Goal: Register for event/course

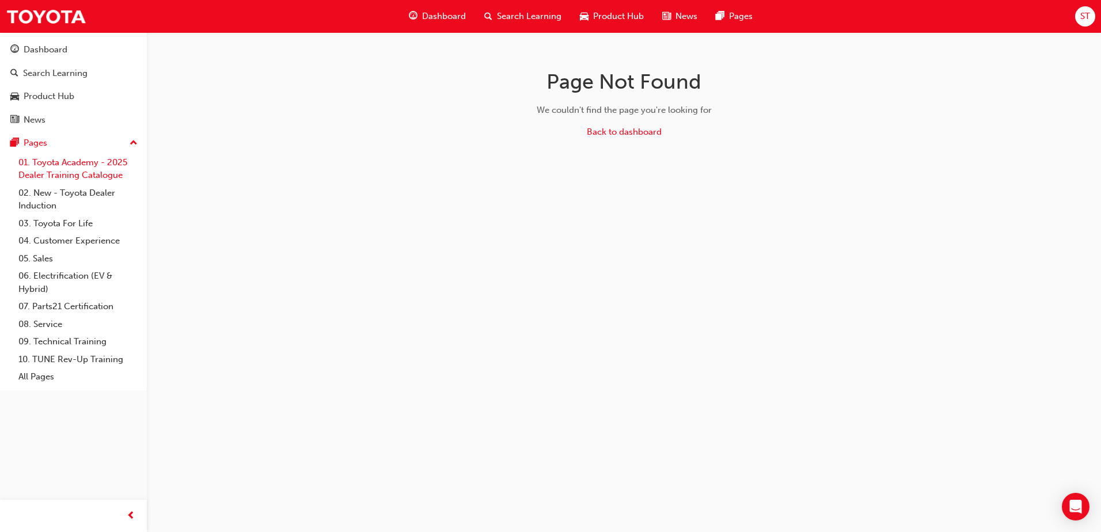
click at [94, 178] on link "01. Toyota Academy - 2025 Dealer Training Catalogue" at bounding box center [78, 169] width 128 height 31
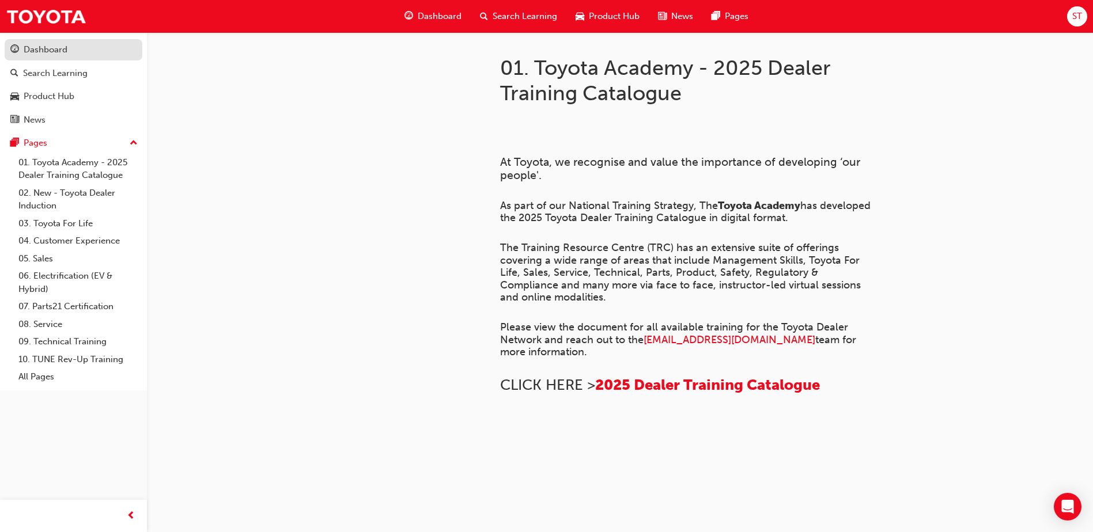
click at [54, 59] on link "Dashboard" at bounding box center [74, 49] width 138 height 21
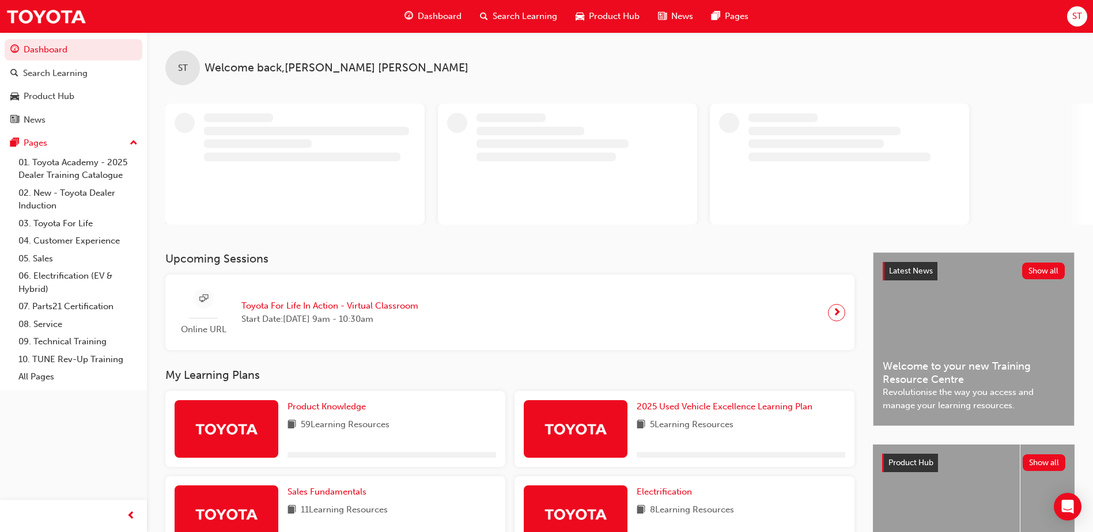
click at [282, 307] on span "Toyota For Life In Action - Virtual Classroom" at bounding box center [329, 306] width 177 height 13
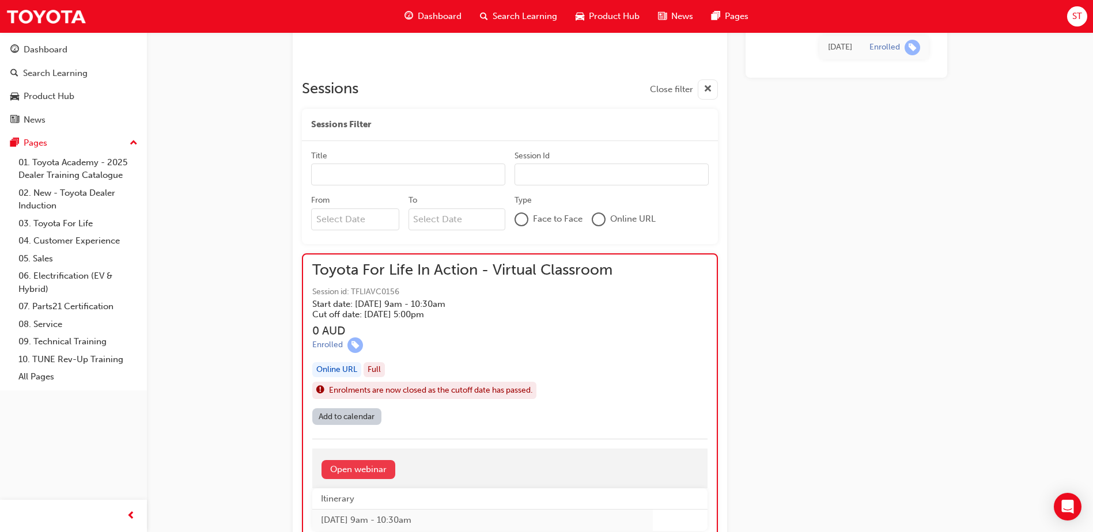
scroll to position [667, 0]
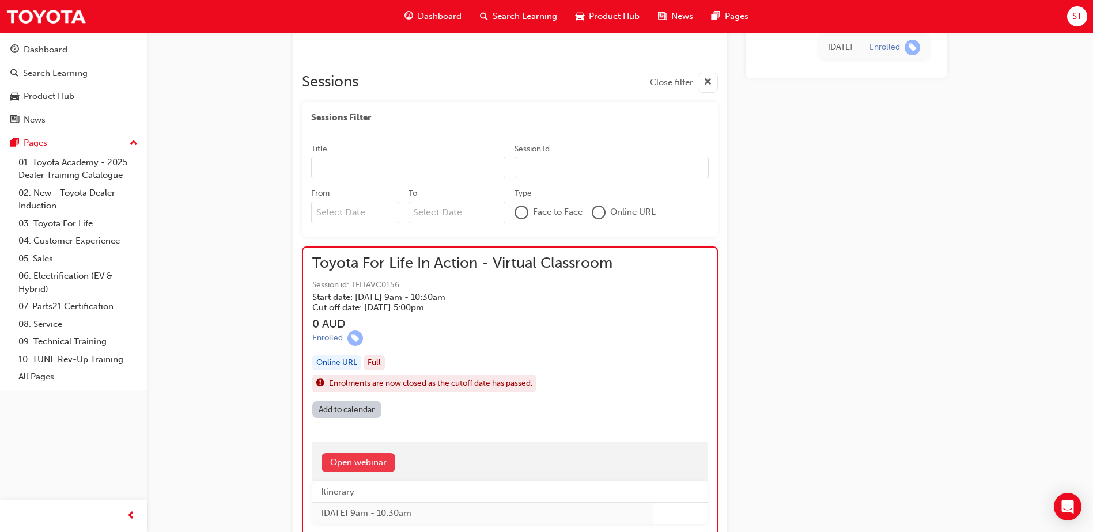
click at [363, 468] on link "Open webinar" at bounding box center [358, 462] width 74 height 19
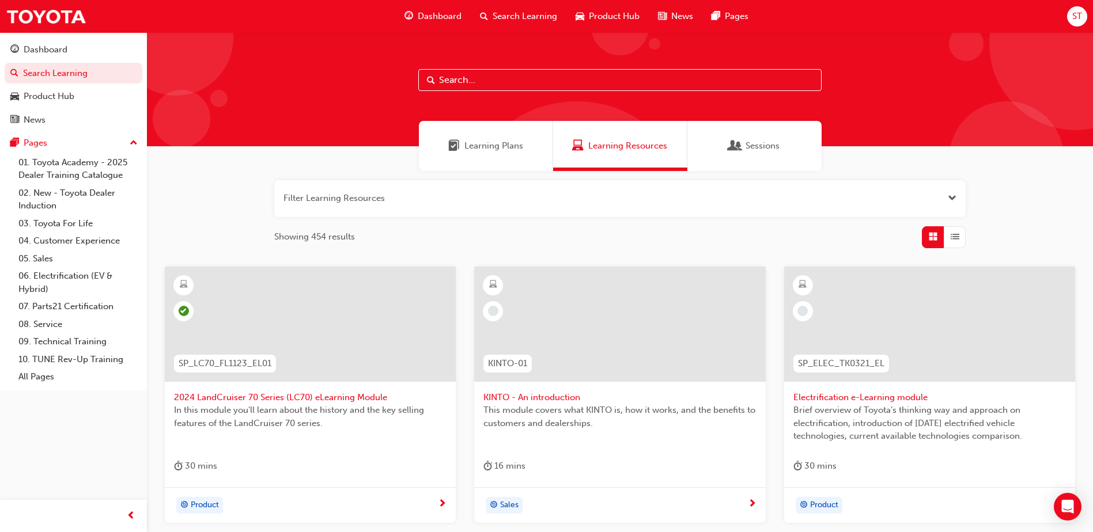
click at [467, 141] on span "Learning Plans" at bounding box center [493, 145] width 59 height 13
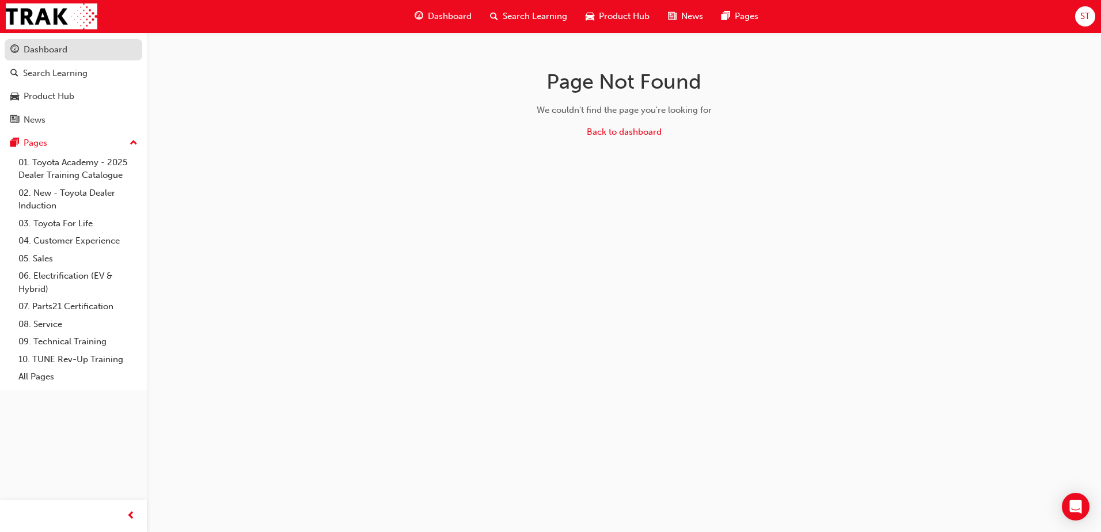
click at [54, 51] on div "Dashboard" at bounding box center [46, 49] width 44 height 13
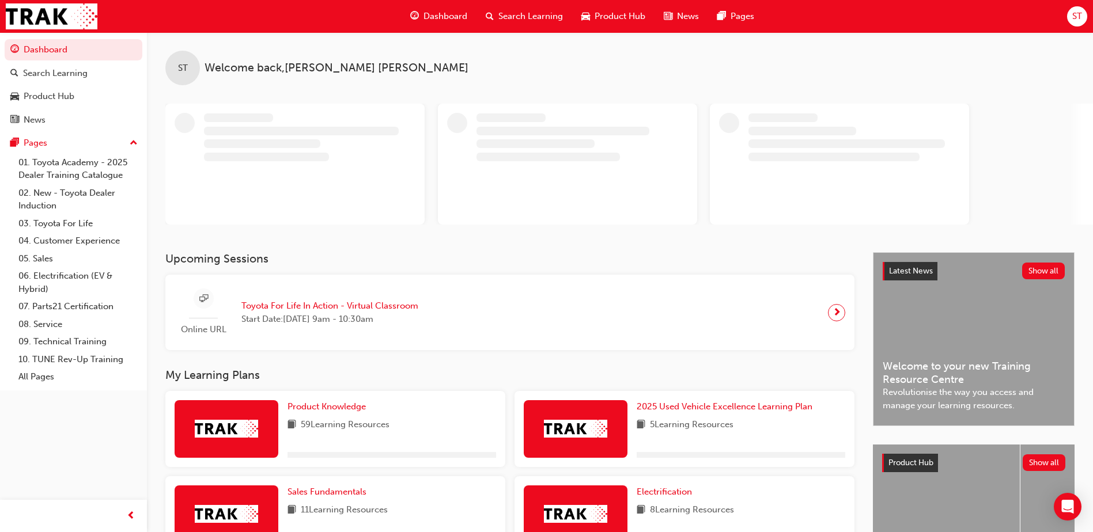
click at [839, 314] on span "next-icon" at bounding box center [836, 313] width 9 height 16
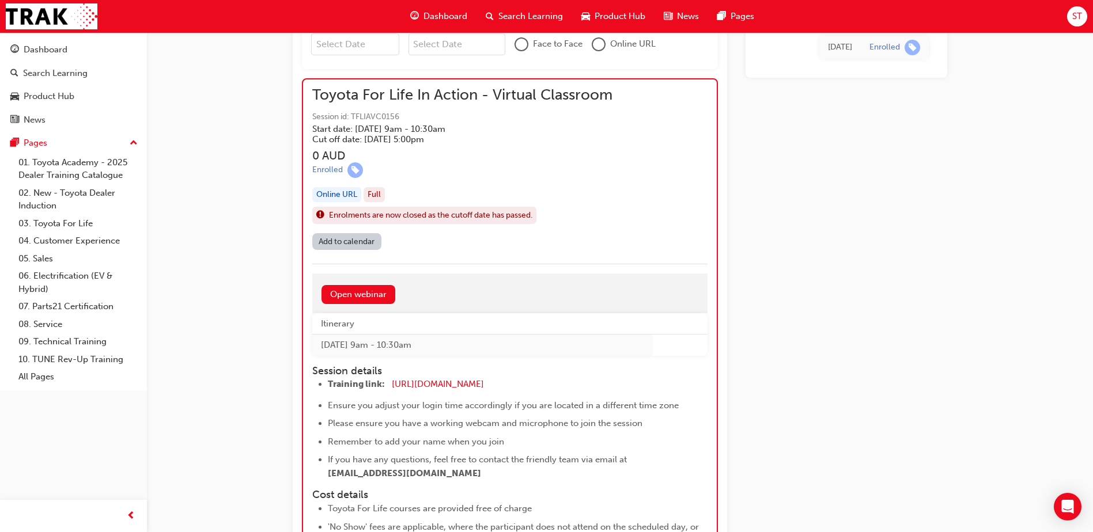
scroll to position [840, 0]
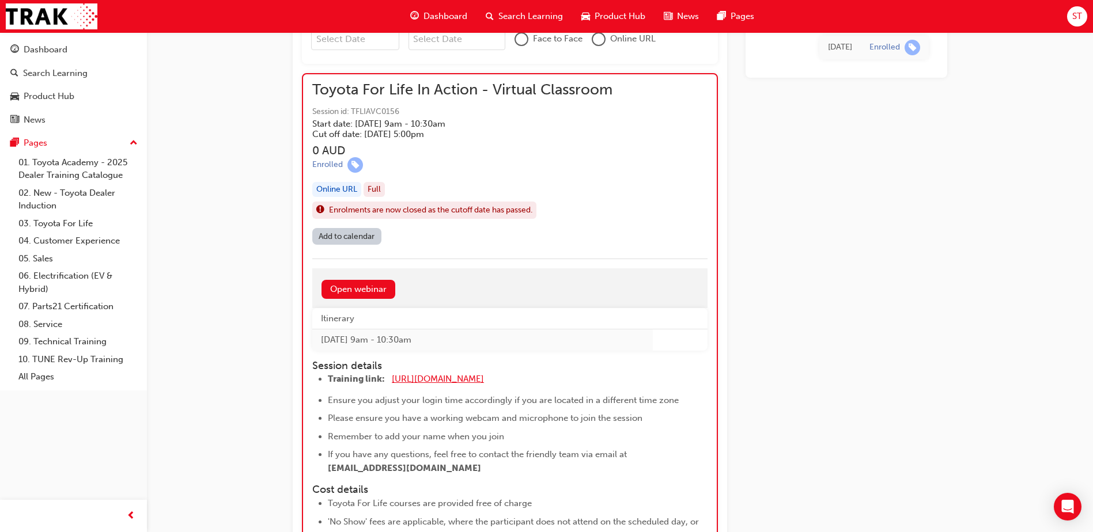
click at [443, 377] on span "https://zoom.us/j/5450758959" at bounding box center [438, 379] width 92 height 10
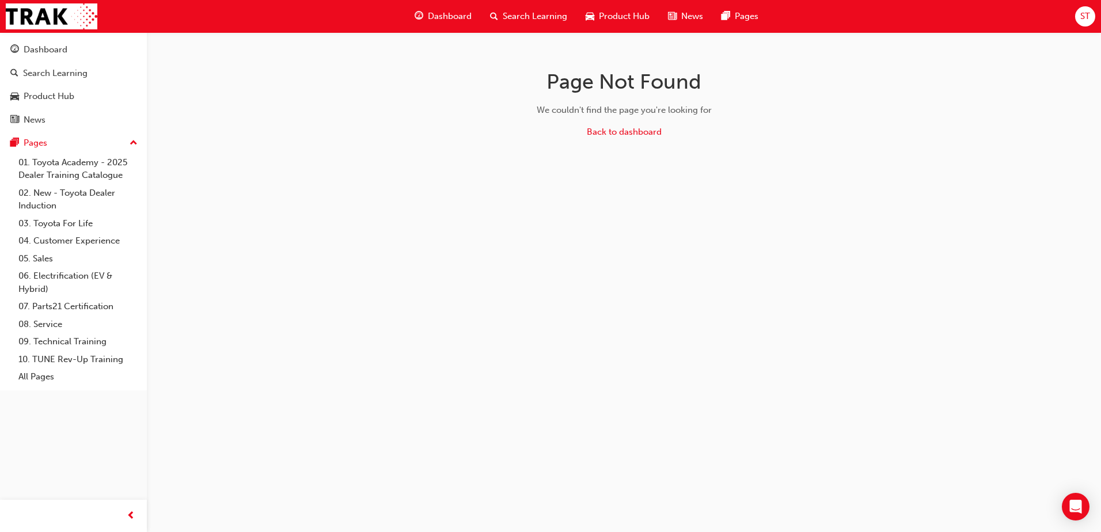
click at [432, 20] on span "Dashboard" at bounding box center [450, 16] width 44 height 13
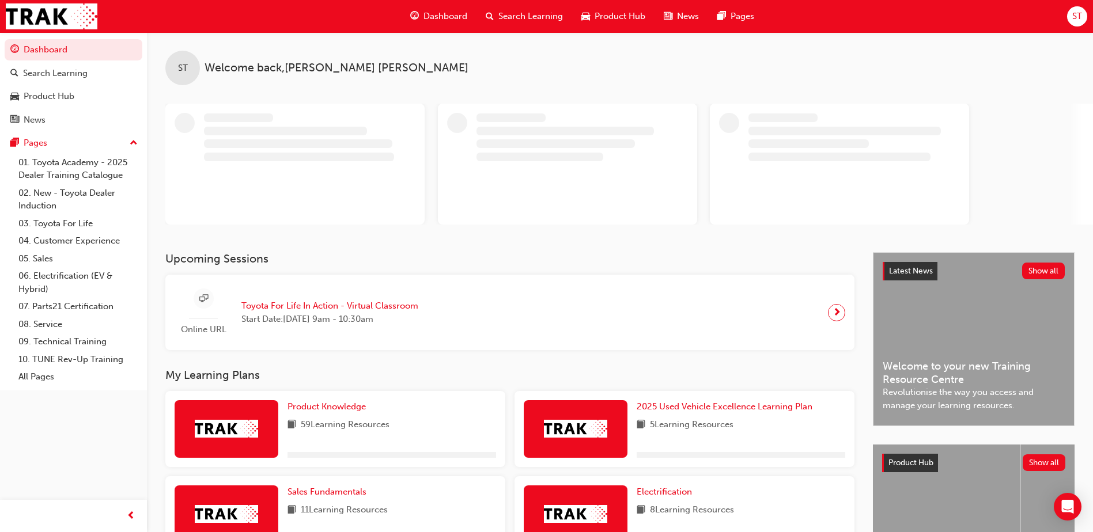
click at [525, 298] on div "Online URL Toyota For Life In Action - Virtual Classroom Start Date: [DATE] 9am…" at bounding box center [510, 312] width 671 height 57
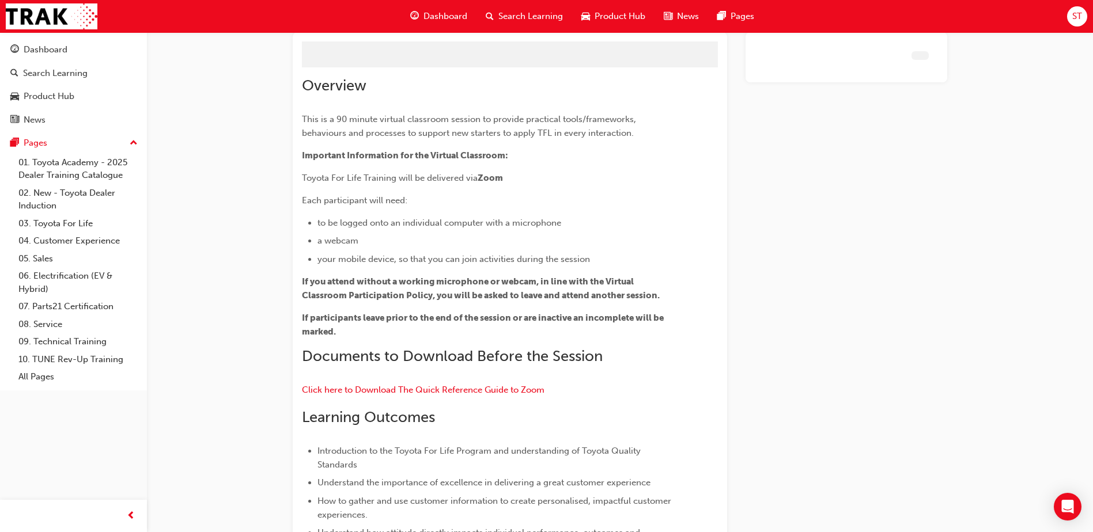
scroll to position [283, 0]
